Goal: Find specific page/section: Find specific page/section

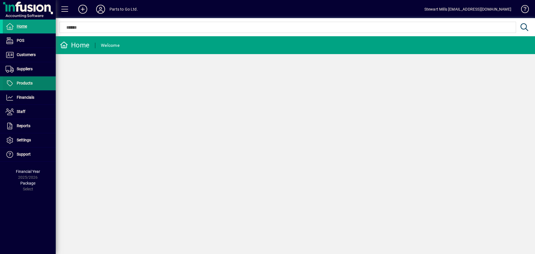
drag, startPoint x: 0, startPoint y: 0, endPoint x: 31, endPoint y: 87, distance: 92.3
click at [31, 87] on span at bounding box center [29, 83] width 53 height 13
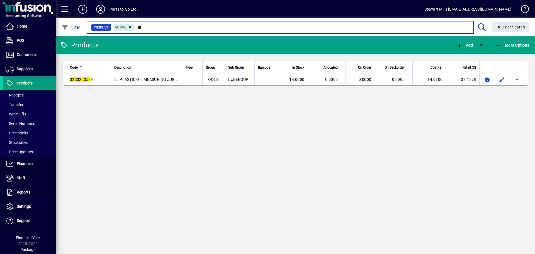
type input "*"
